Goal: Task Accomplishment & Management: Complete application form

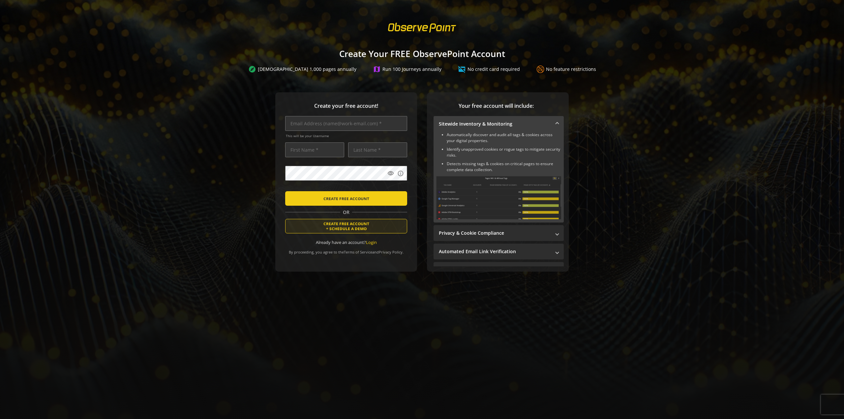
click at [358, 227] on span "CREATE FREE ACCOUNT + SCHEDULE A DEMO" at bounding box center [346, 226] width 46 height 10
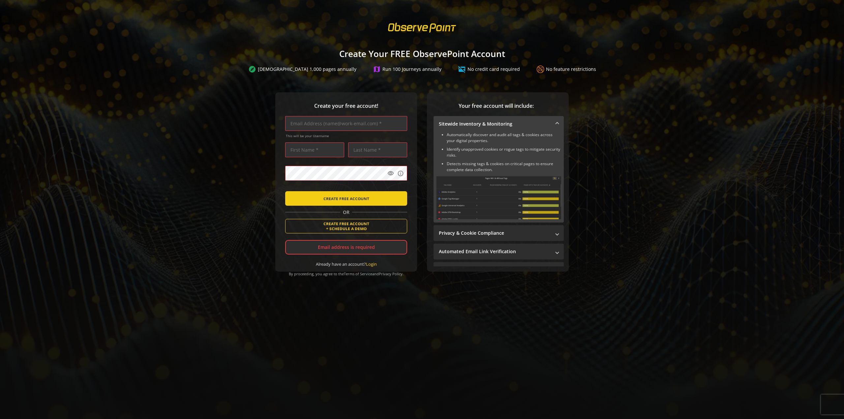
click at [269, 166] on div "Create your free account! This will be your Username visibility info CREATE FRE…" at bounding box center [422, 195] width 828 height 206
click at [347, 123] on input "text" at bounding box center [346, 123] width 122 height 15
click at [267, 122] on div "Create your free account! This will be your Username visibility info CREATE FRE…" at bounding box center [422, 195] width 828 height 206
click at [278, 108] on div "Create your free account! This will be your Username visibility info CREATE FRE…" at bounding box center [346, 181] width 142 height 179
click at [312, 126] on input "text" at bounding box center [346, 123] width 122 height 15
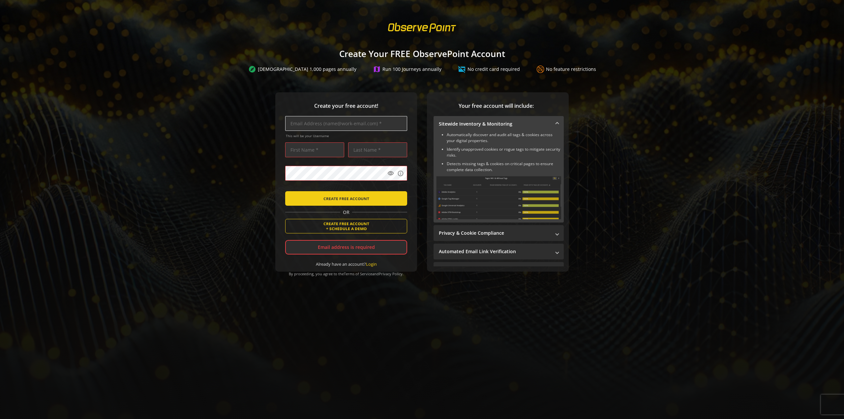
click at [310, 124] on input "text" at bounding box center [346, 123] width 122 height 15
click at [306, 120] on input "text" at bounding box center [346, 123] width 122 height 15
click at [470, 38] on sign-up "Create Your FREE ObservePoint Account explore Scan 1,000 pages annually map Run…" at bounding box center [422, 209] width 844 height 419
click at [337, 123] on input "text" at bounding box center [346, 123] width 122 height 15
click at [328, 37] on sign-up "Create Your FREE ObservePoint Account explore Scan 1,000 pages annually map Run…" at bounding box center [422, 209] width 844 height 419
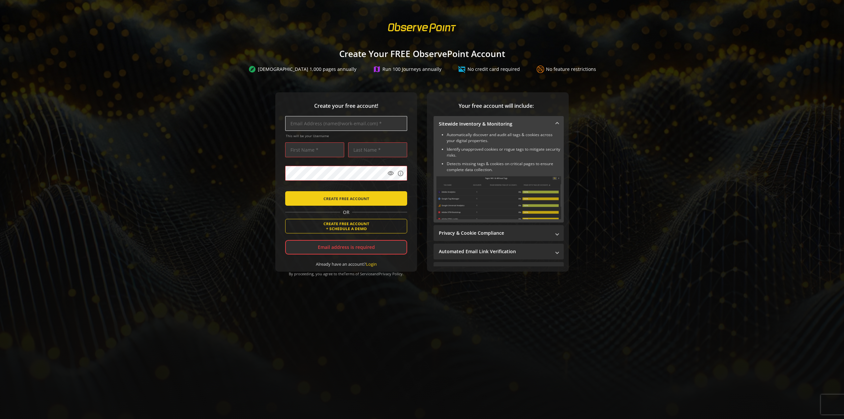
click at [345, 123] on input "text" at bounding box center [346, 123] width 122 height 15
click at [426, 83] on sign-up "Create Your FREE ObservePoint Account explore Scan 1,000 pages annually map Run…" at bounding box center [422, 209] width 844 height 419
click at [333, 126] on input "text" at bounding box center [346, 123] width 122 height 15
click at [327, 92] on div "Create your free account! This will be your Username visibility info CREATE FRE…" at bounding box center [346, 181] width 142 height 179
click at [367, 247] on div "Email address is required" at bounding box center [346, 247] width 122 height 15
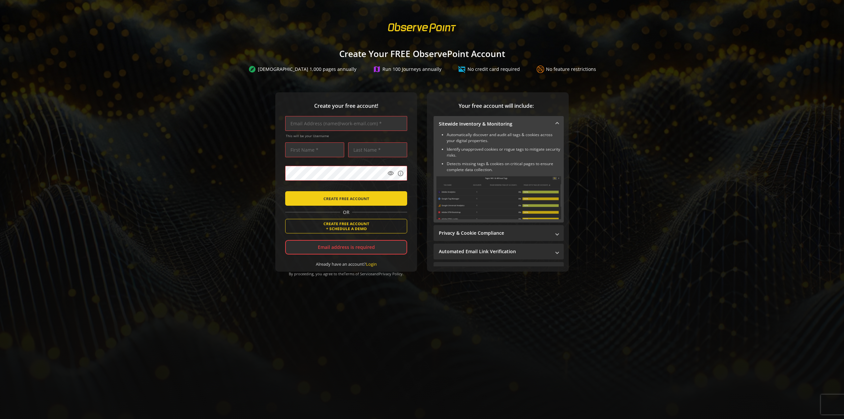
click at [367, 247] on div "Email address is required" at bounding box center [346, 247] width 122 height 15
click at [368, 150] on input "text" at bounding box center [377, 149] width 59 height 15
click at [365, 122] on input "text" at bounding box center [346, 123] width 122 height 15
click at [383, 121] on input "text" at bounding box center [346, 123] width 122 height 15
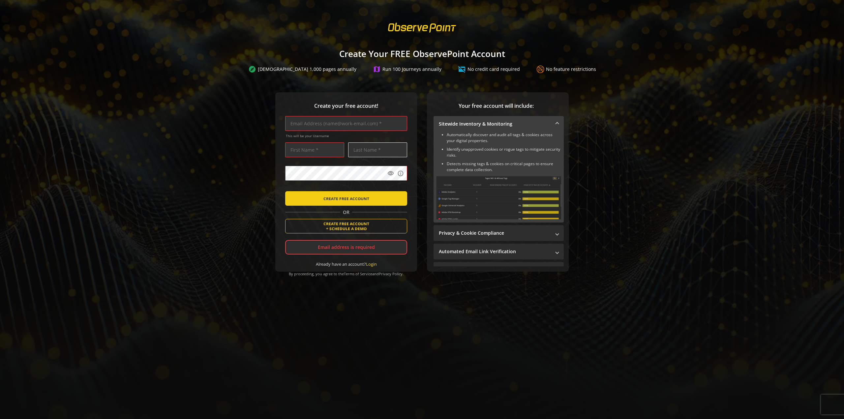
click at [392, 150] on input "text" at bounding box center [377, 149] width 59 height 15
click at [388, 125] on input "text" at bounding box center [346, 123] width 122 height 15
click at [164, 165] on div "Create your free account! This will be your Username visibility info CREATE FRE…" at bounding box center [422, 195] width 828 height 206
